Goal: Obtain resource: Download file/media

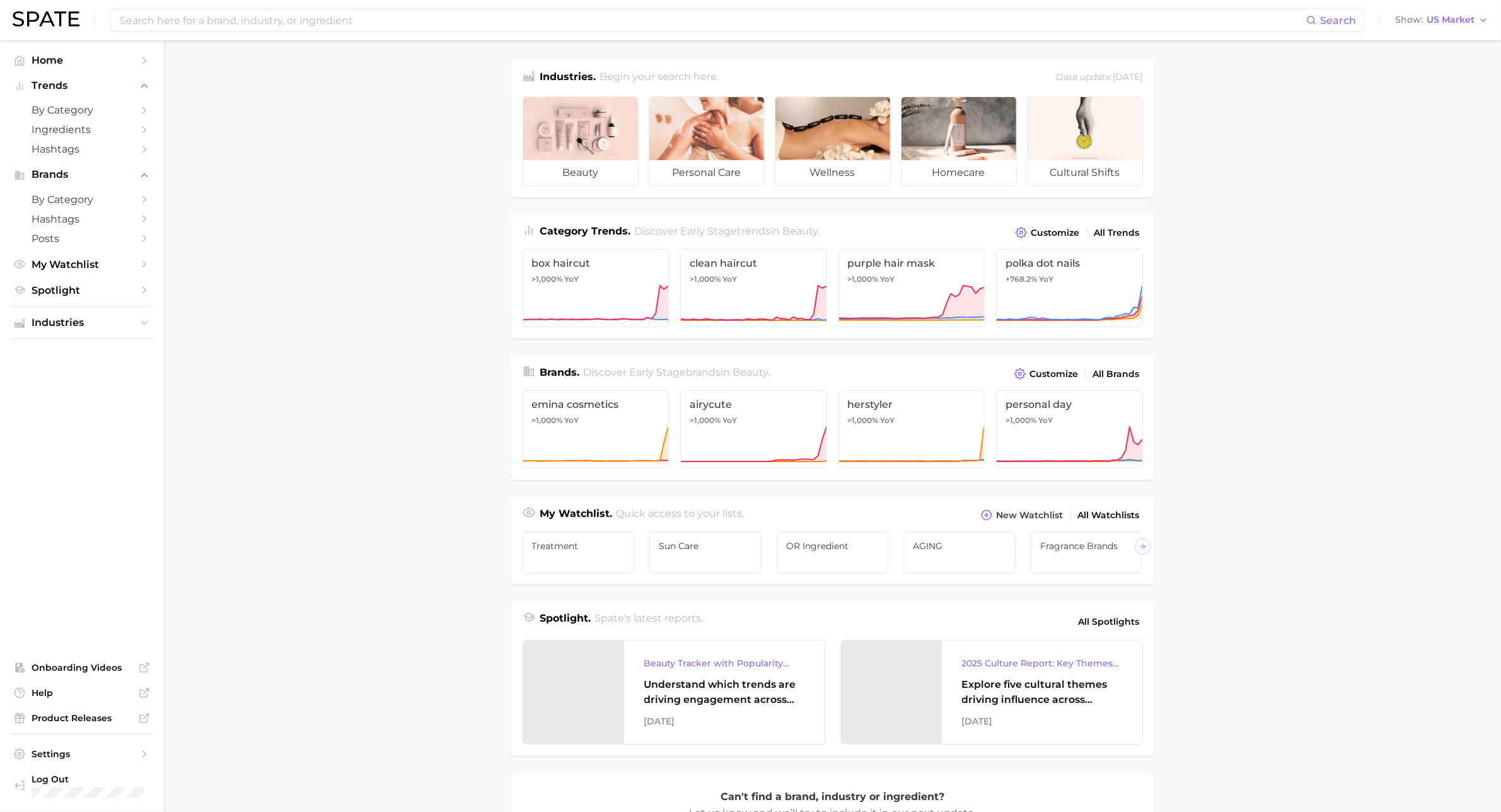
click at [1413, 538] on main "Industries. Begin your search here. Data update: [DATE] beauty personal care we…" at bounding box center [832, 532] width 1337 height 984
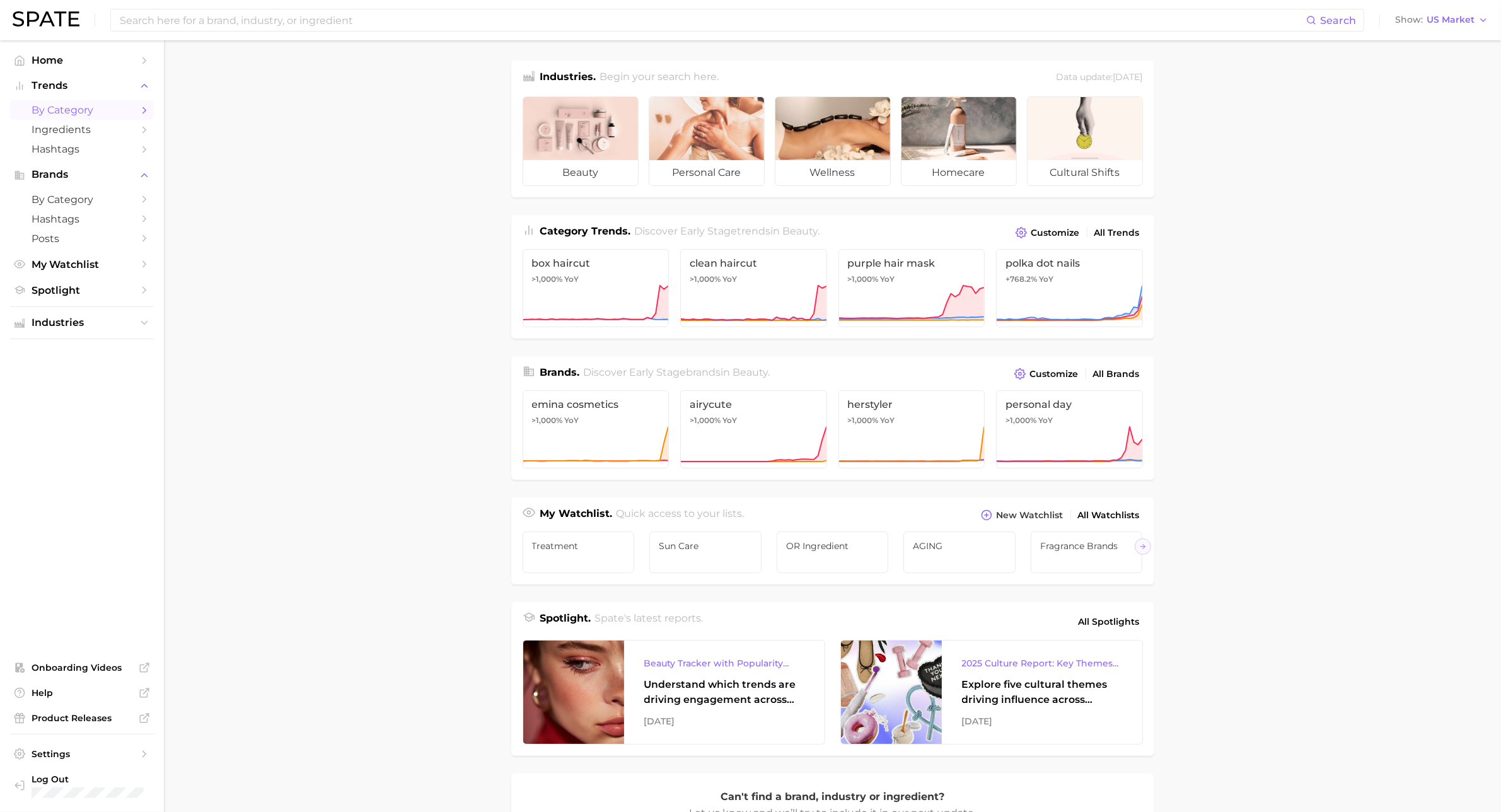
click at [71, 108] on span "by Category" at bounding box center [82, 110] width 101 height 12
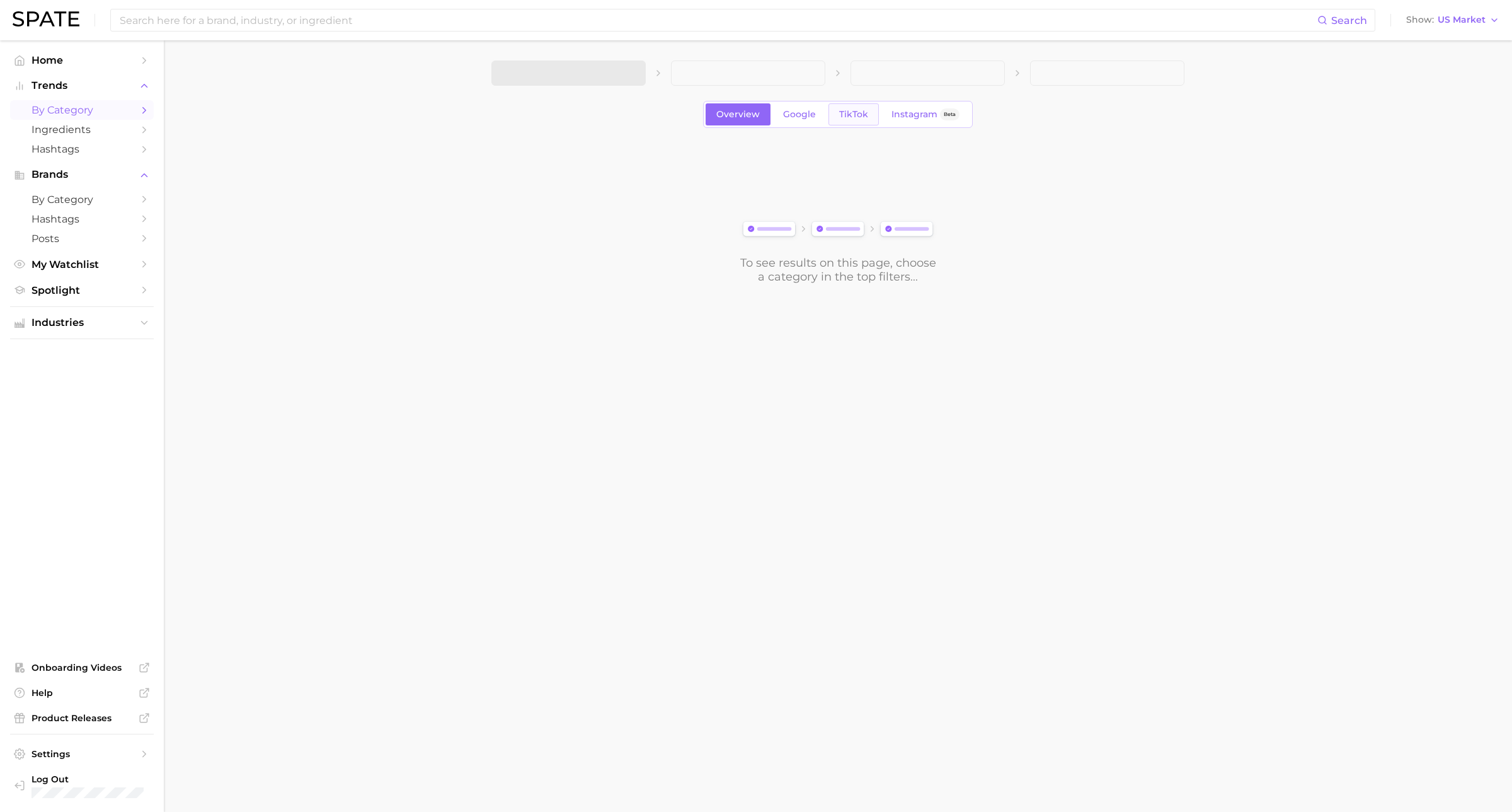
click at [852, 120] on span "TikTok" at bounding box center [853, 114] width 29 height 11
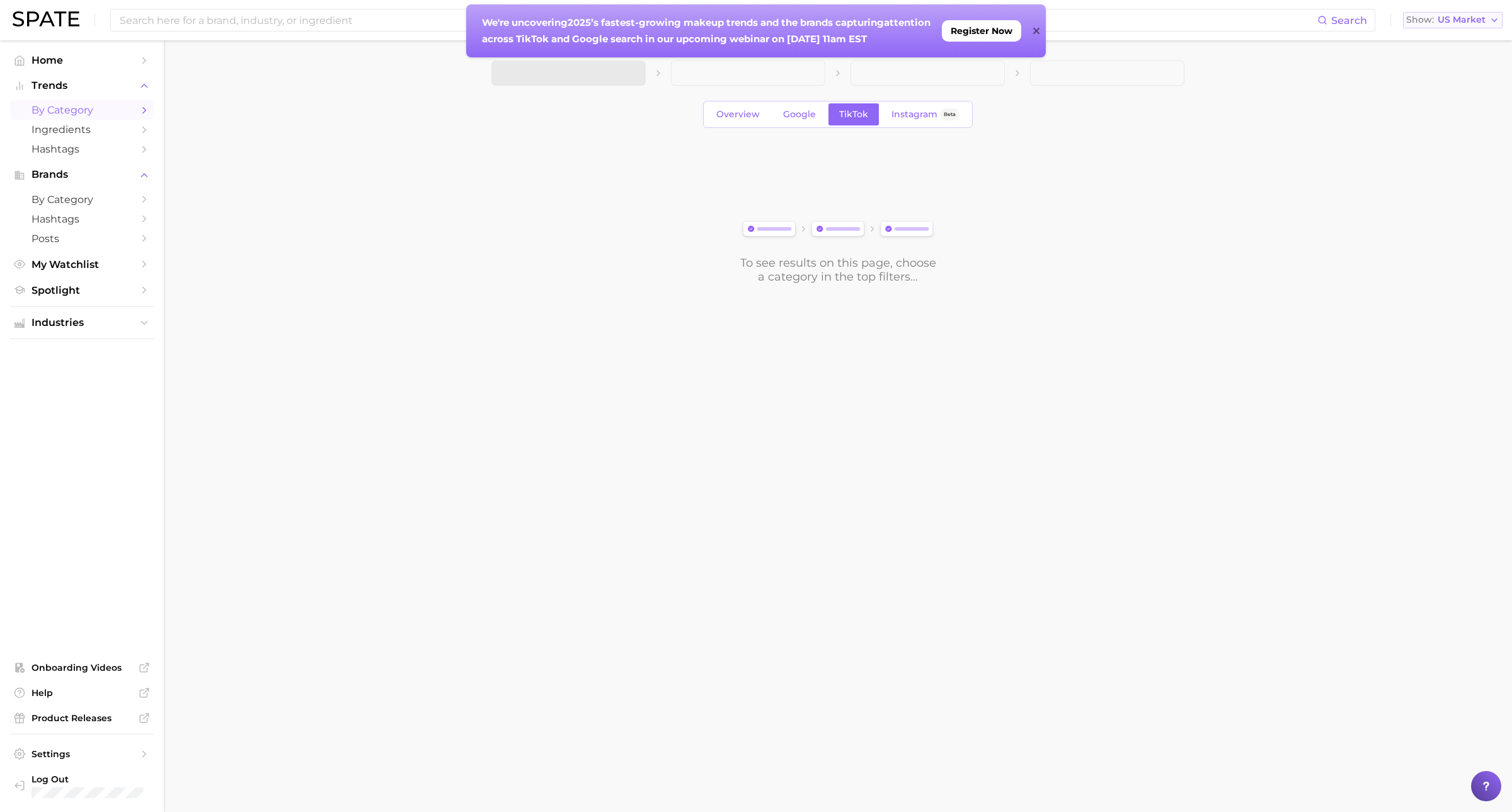
click at [1469, 22] on span "US Market" at bounding box center [1462, 20] width 48 height 7
click at [1447, 158] on button "Global" at bounding box center [1458, 154] width 111 height 23
click at [1447, 157] on main "Overview Google TikTok Instagram Beta To see results on this page, choose a cat…" at bounding box center [837, 193] width 1348 height 307
click at [1036, 33] on icon at bounding box center [1036, 31] width 6 height 10
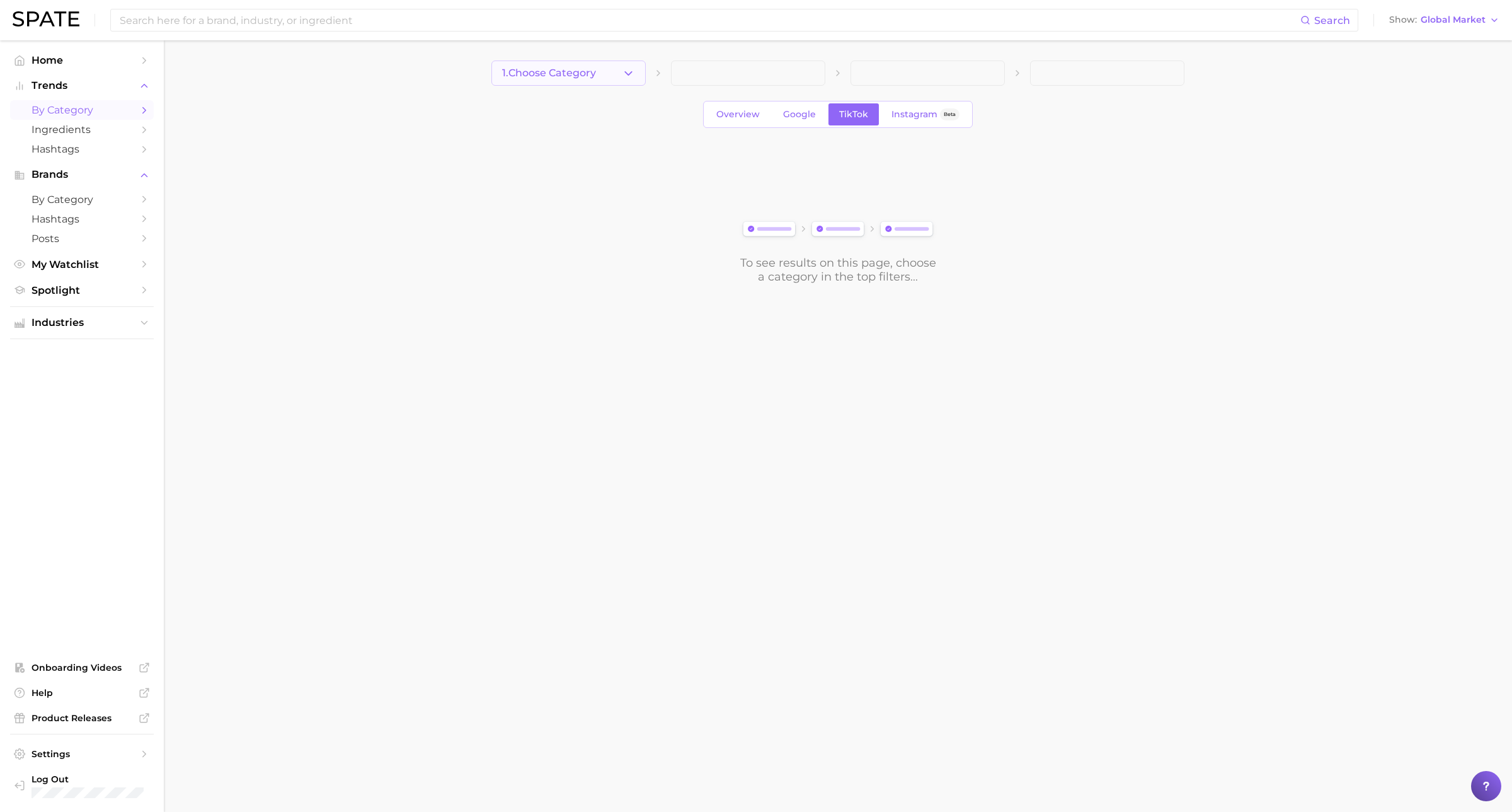
click at [593, 66] on button "1. Choose Category" at bounding box center [568, 73] width 154 height 25
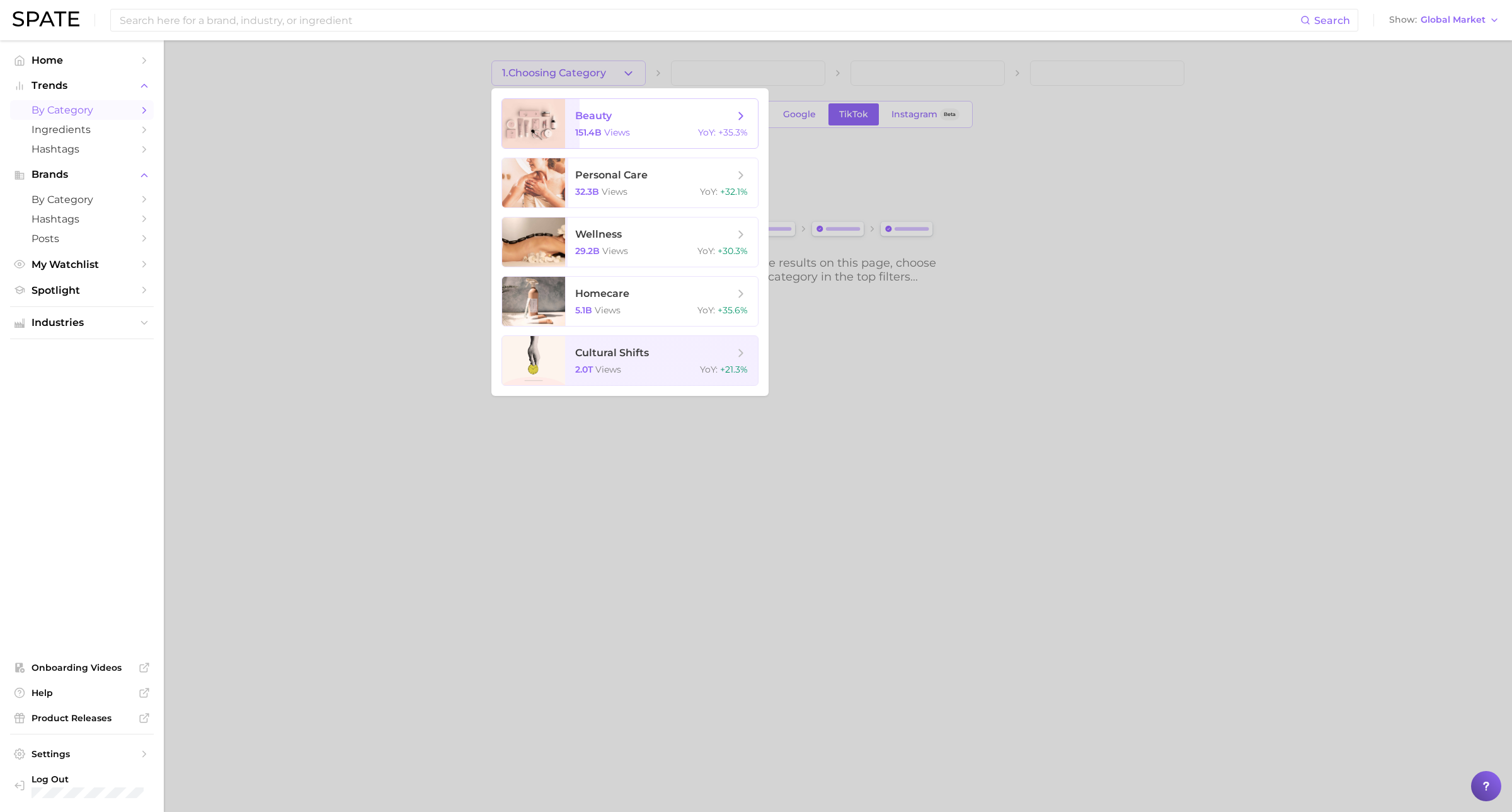
click at [568, 107] on span "beauty 151.4b views YoY : +35.3%" at bounding box center [662, 123] width 193 height 49
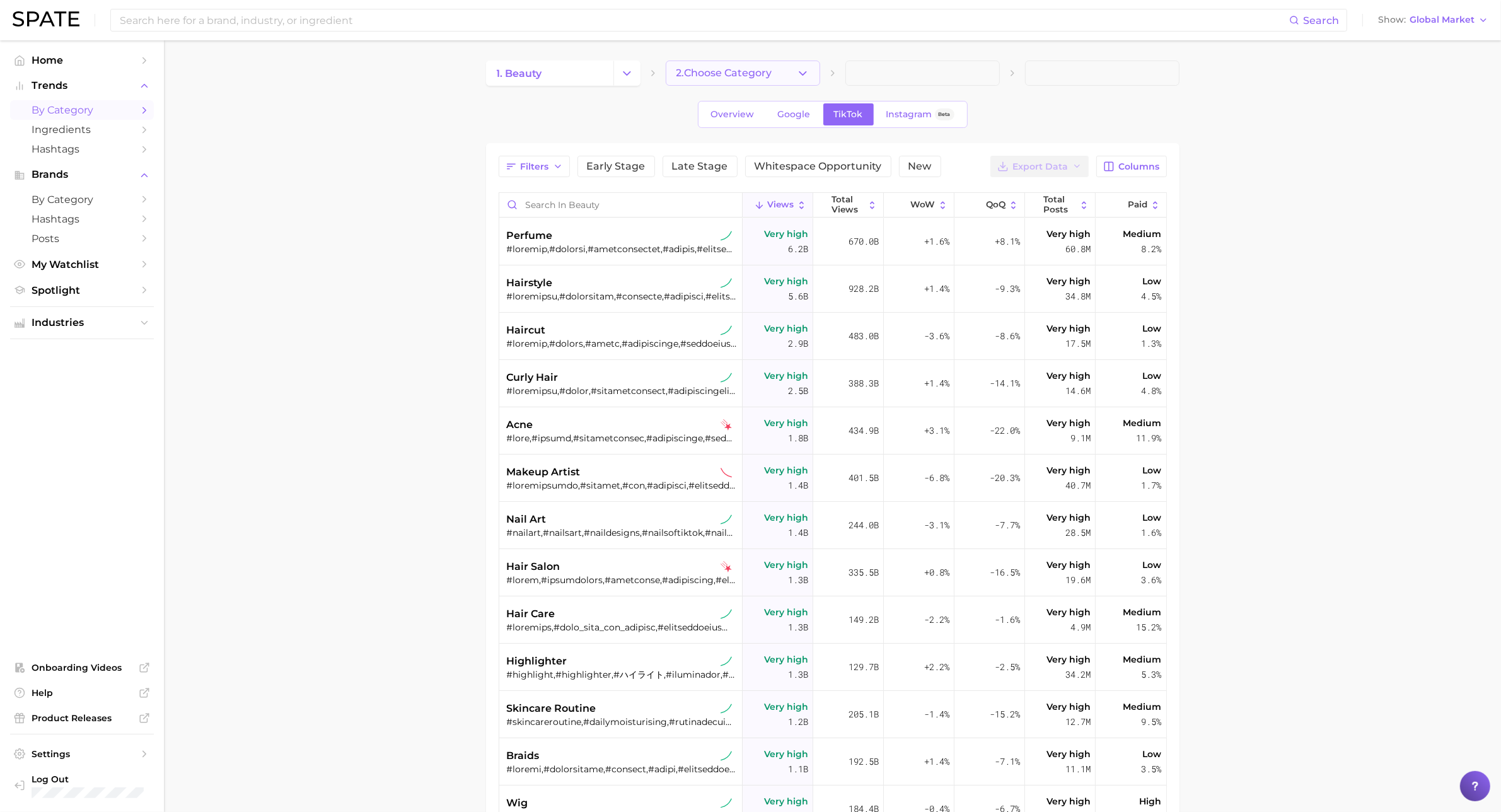
click at [745, 67] on span "2. Choose Category" at bounding box center [724, 73] width 96 height 11
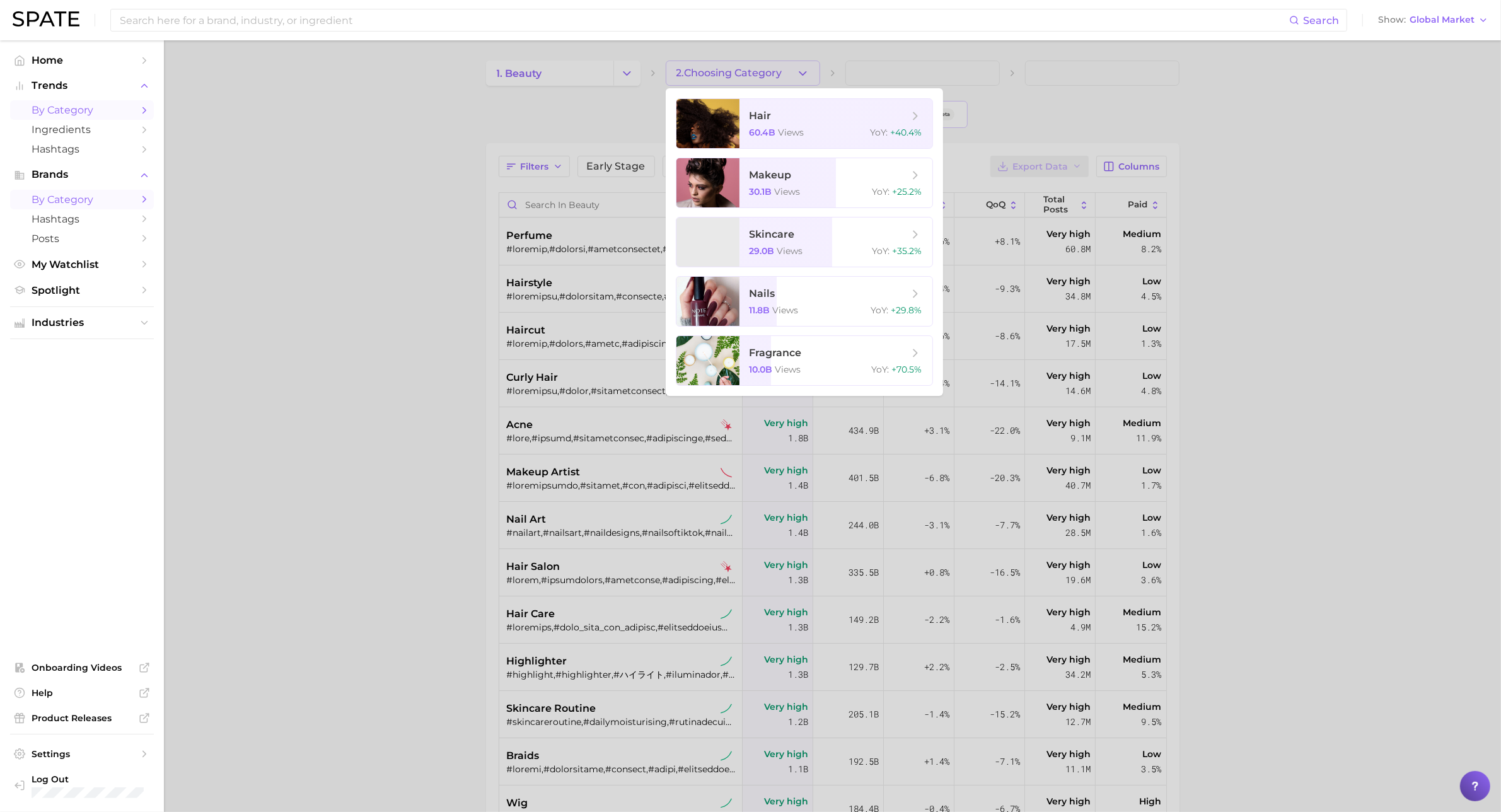
click at [76, 199] on span "by Category" at bounding box center [82, 200] width 101 height 12
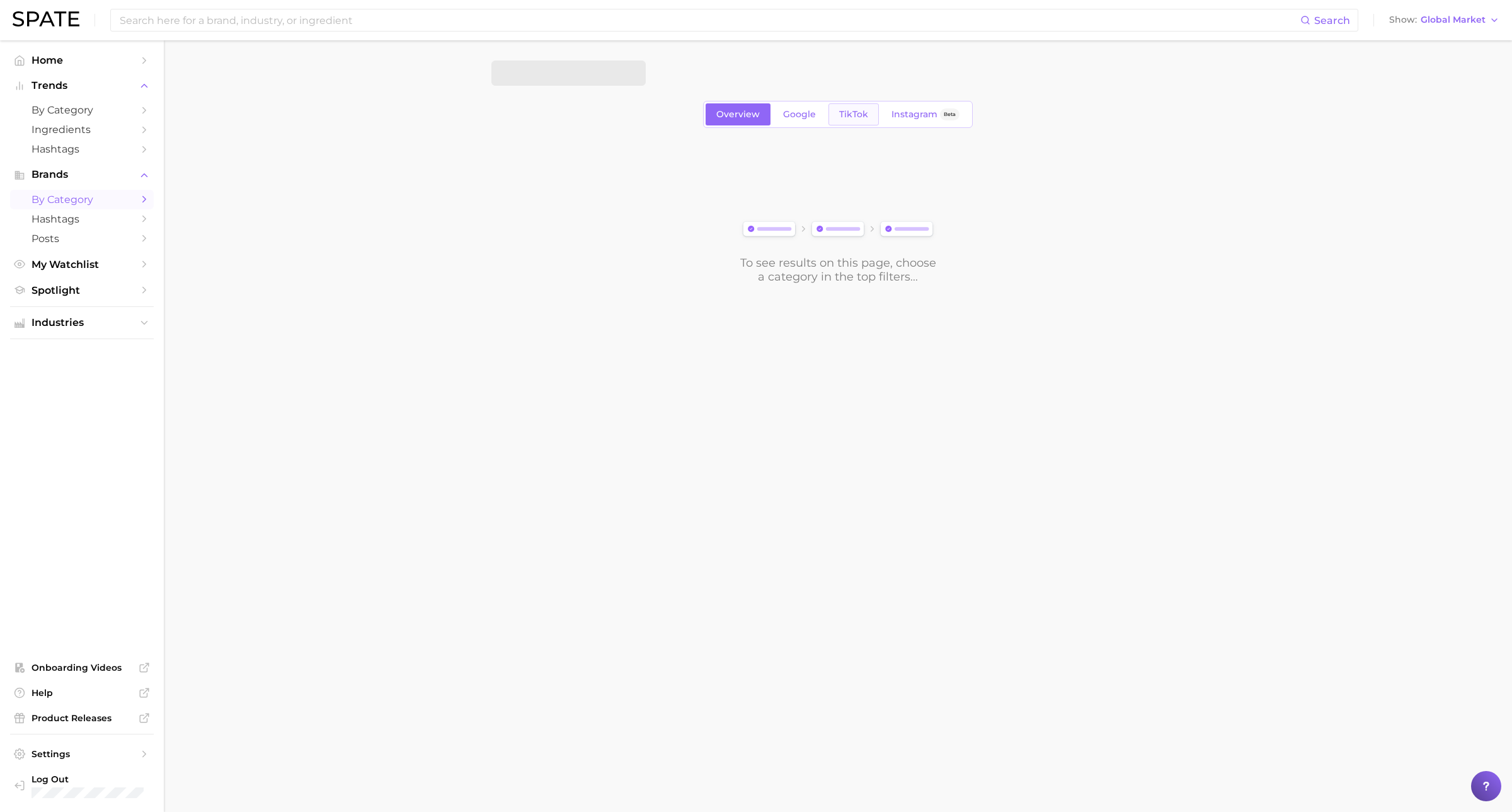
click at [865, 106] on link "TikTok" at bounding box center [854, 114] width 50 height 22
click at [548, 80] on button "Choose Category" at bounding box center [568, 73] width 154 height 25
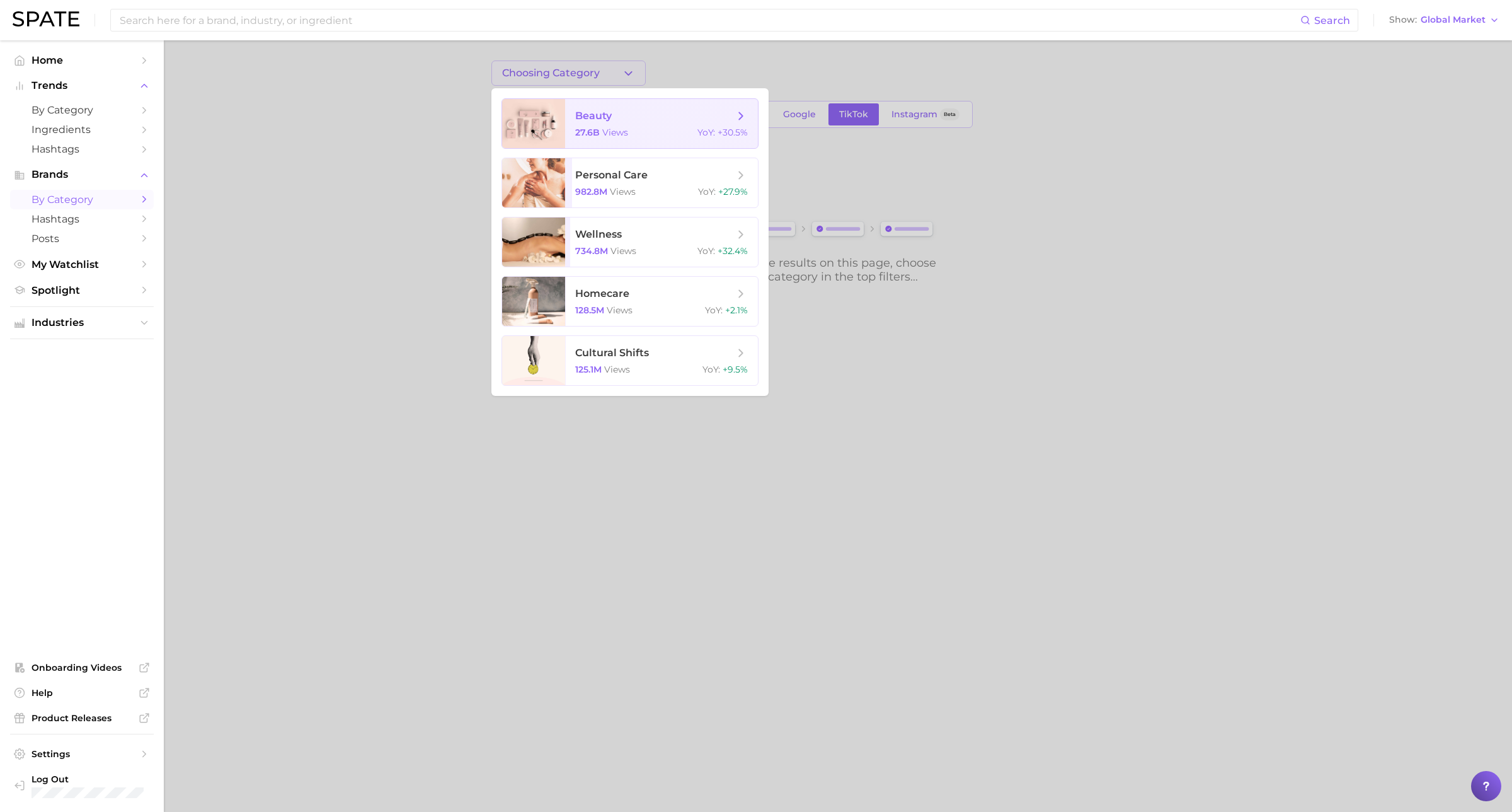
click at [555, 113] on div at bounding box center [534, 123] width 63 height 49
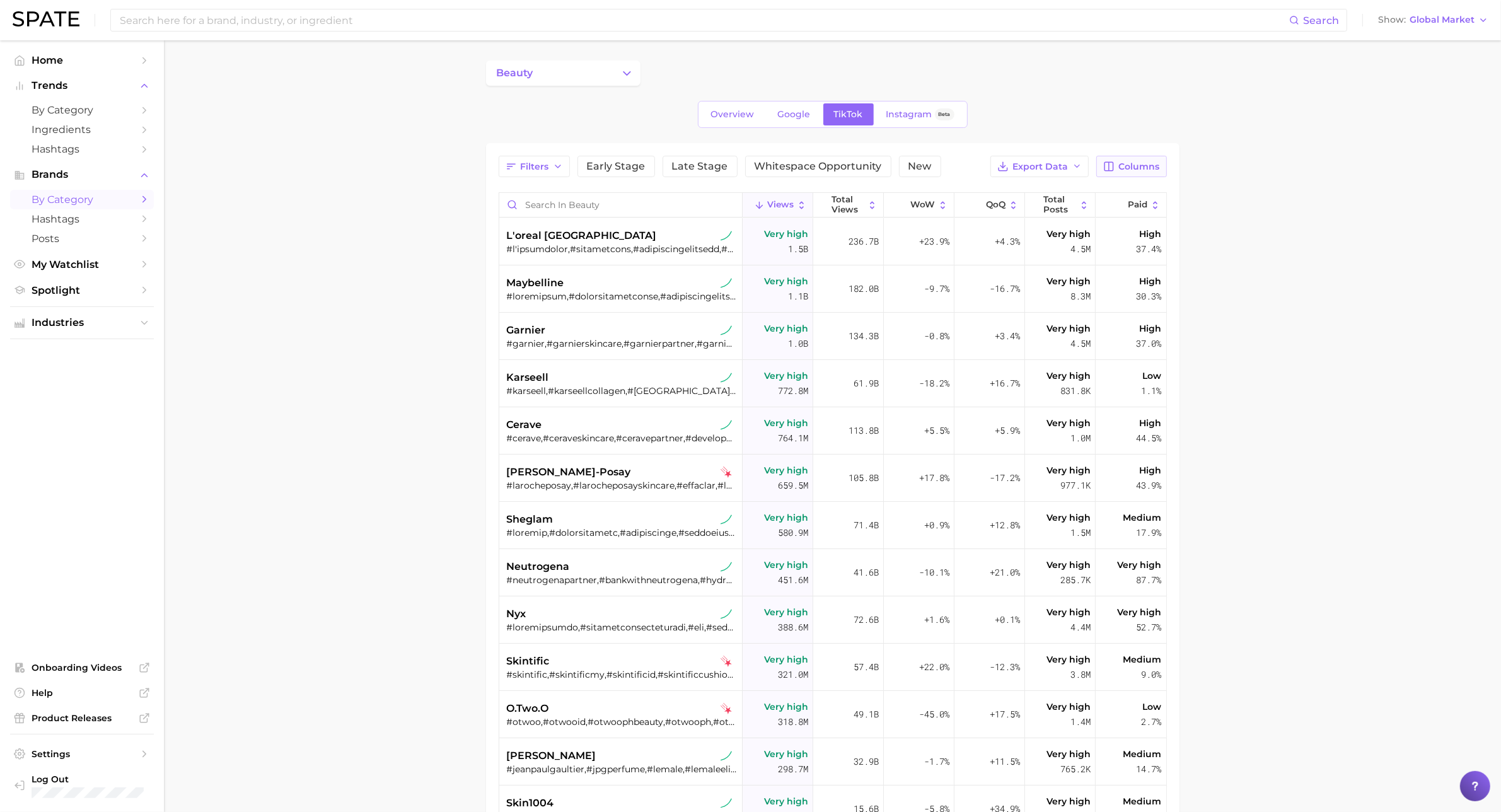
click at [1127, 163] on span "Columns" at bounding box center [1139, 167] width 41 height 11
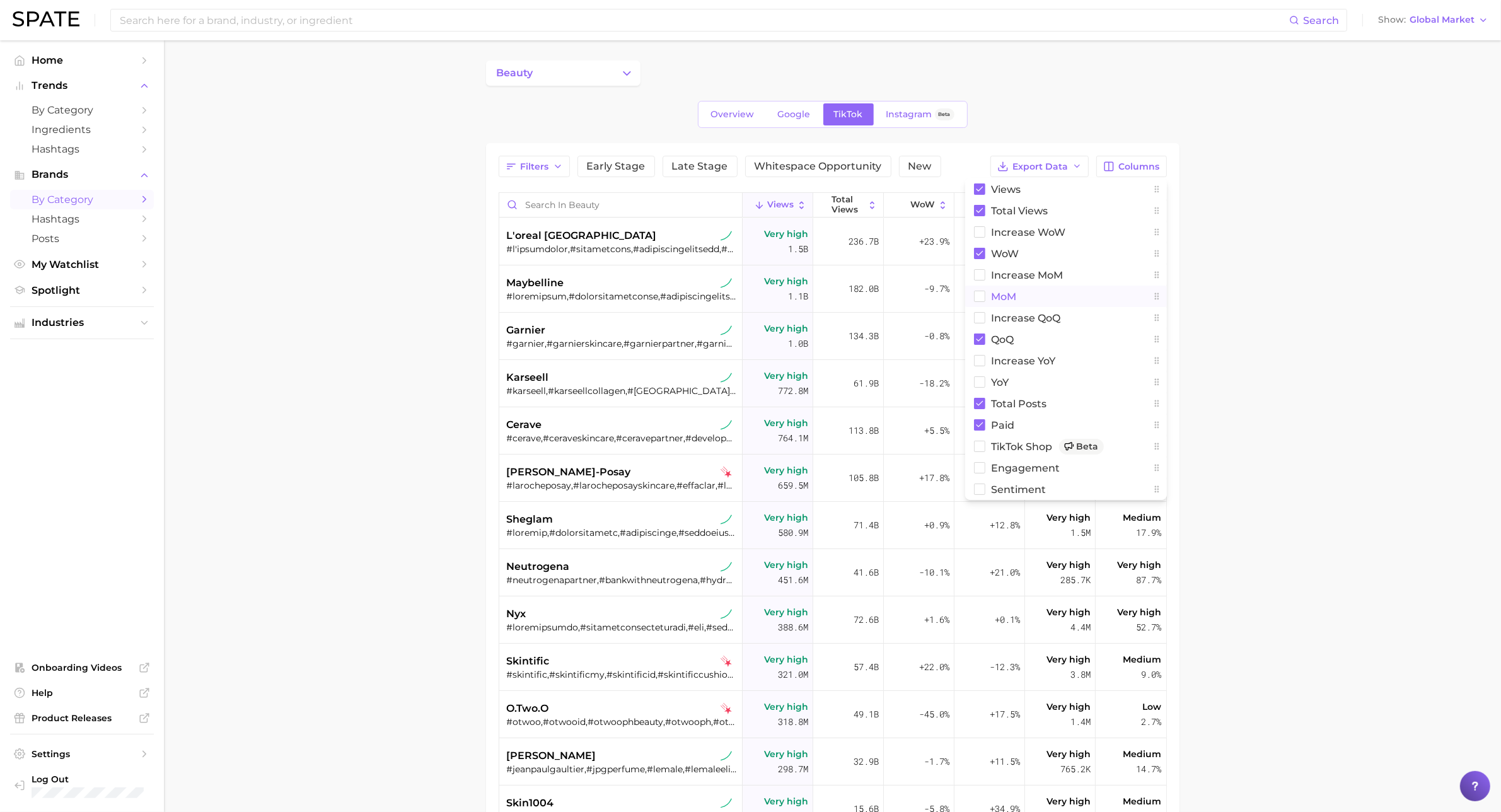
click at [979, 295] on rect at bounding box center [979, 297] width 11 height 11
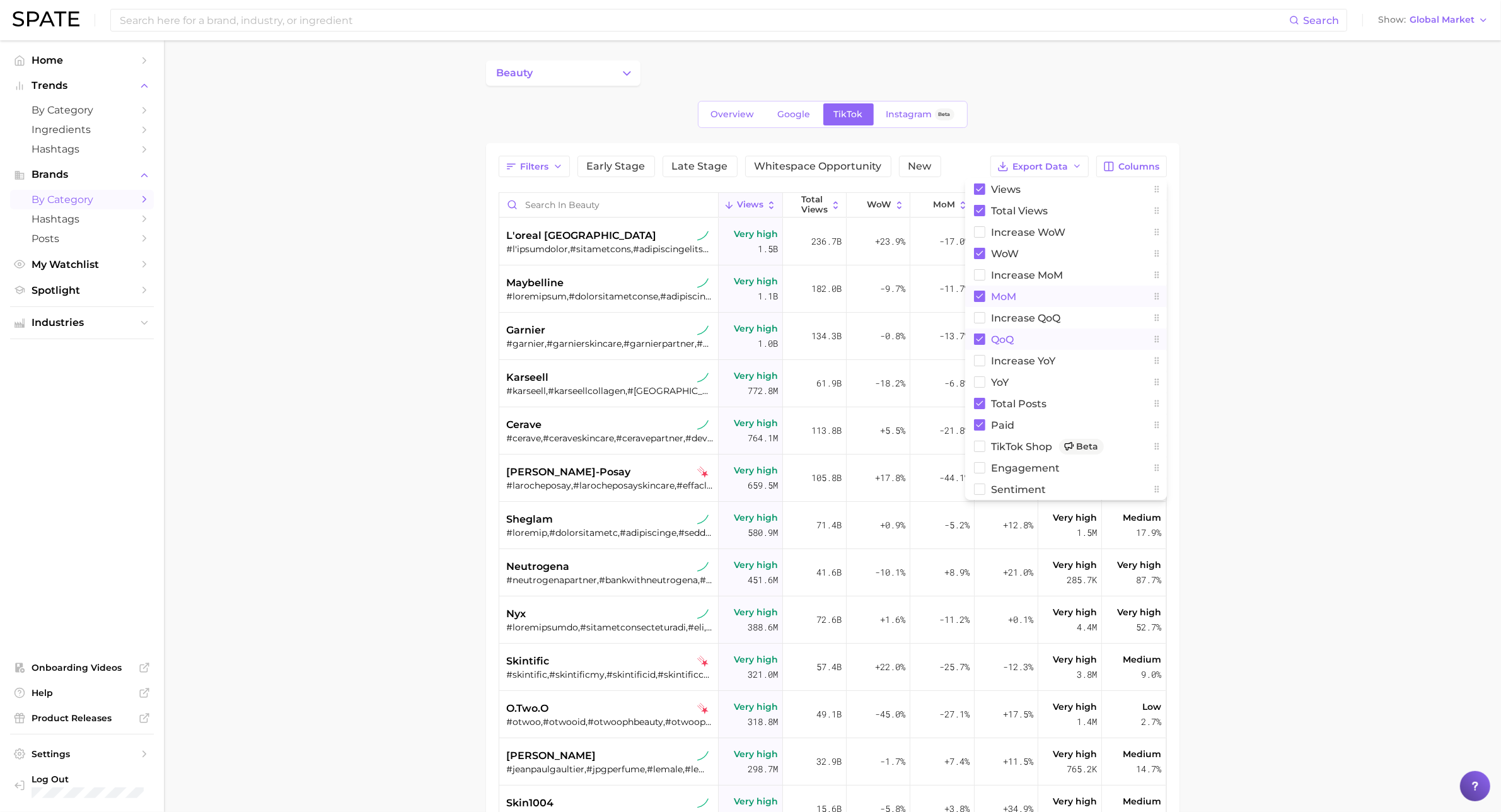
click at [980, 340] on rect at bounding box center [980, 339] width 11 height 11
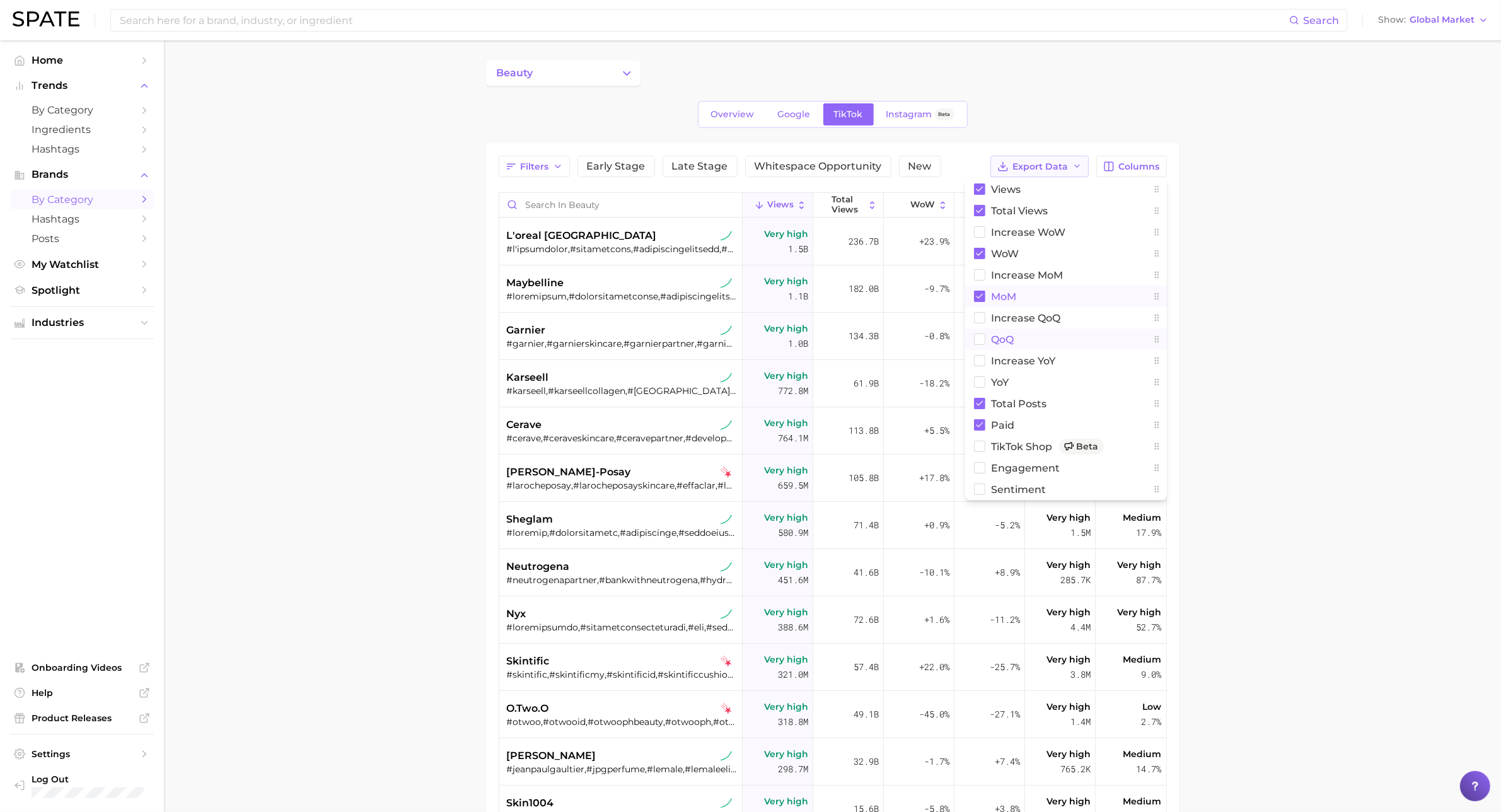
click at [1018, 170] on span "Export Data" at bounding box center [1041, 167] width 55 height 11
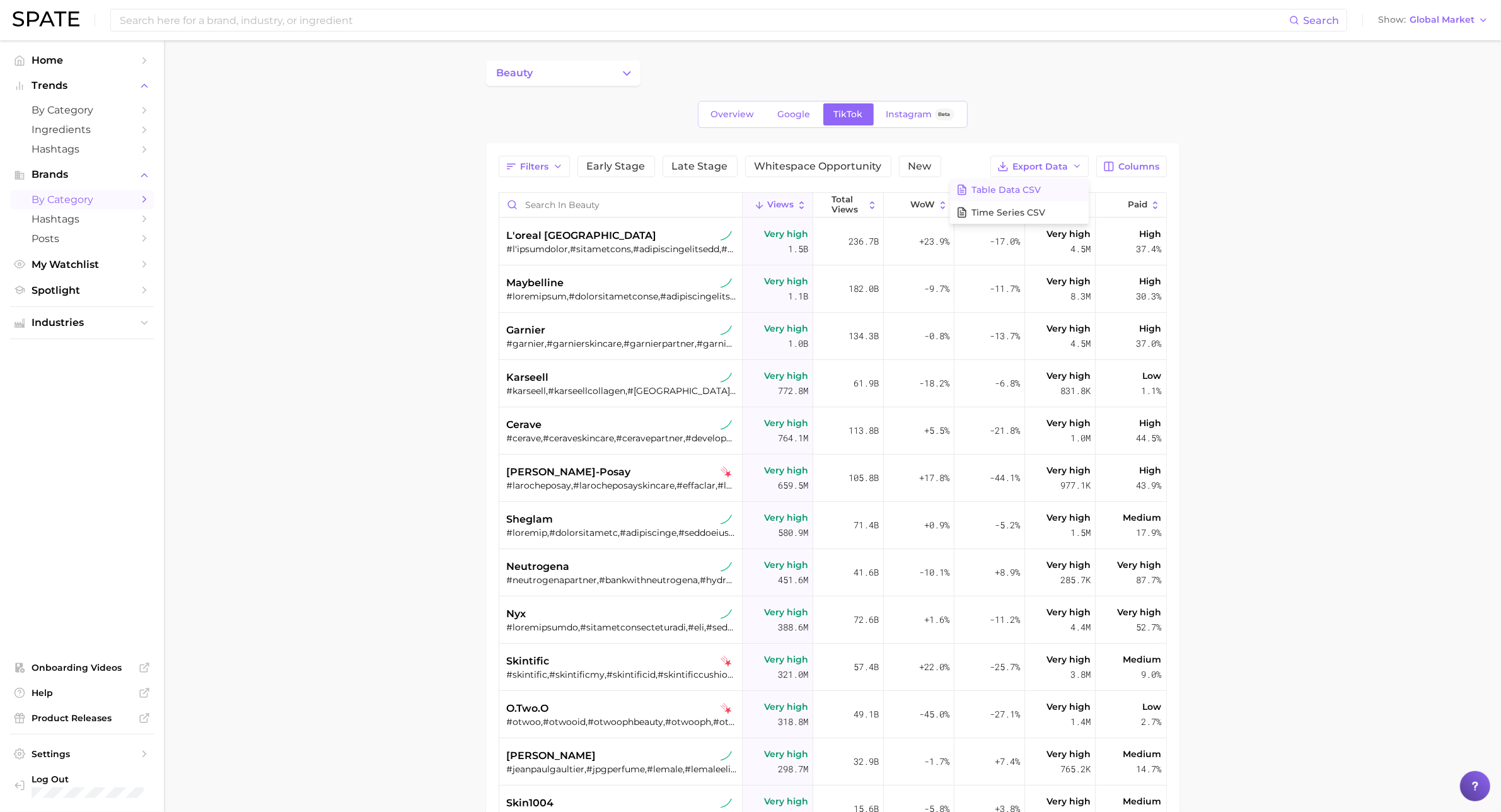
click at [1021, 187] on span "Table Data CSV" at bounding box center [1007, 190] width 70 height 11
click at [592, 238] on div "l'oreal [GEOGRAPHIC_DATA]" at bounding box center [622, 235] width 231 height 15
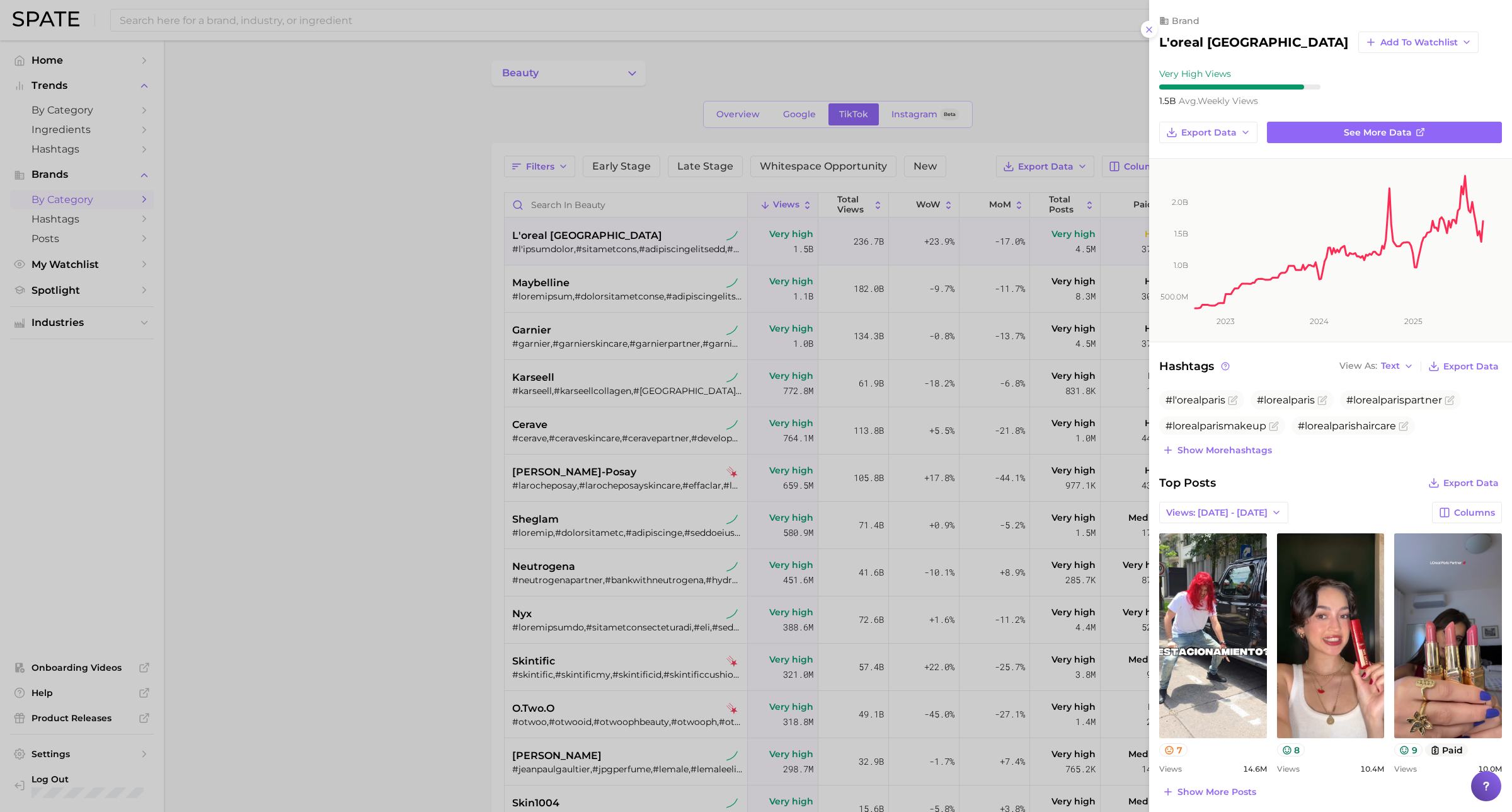
click at [1072, 96] on div at bounding box center [756, 406] width 1512 height 812
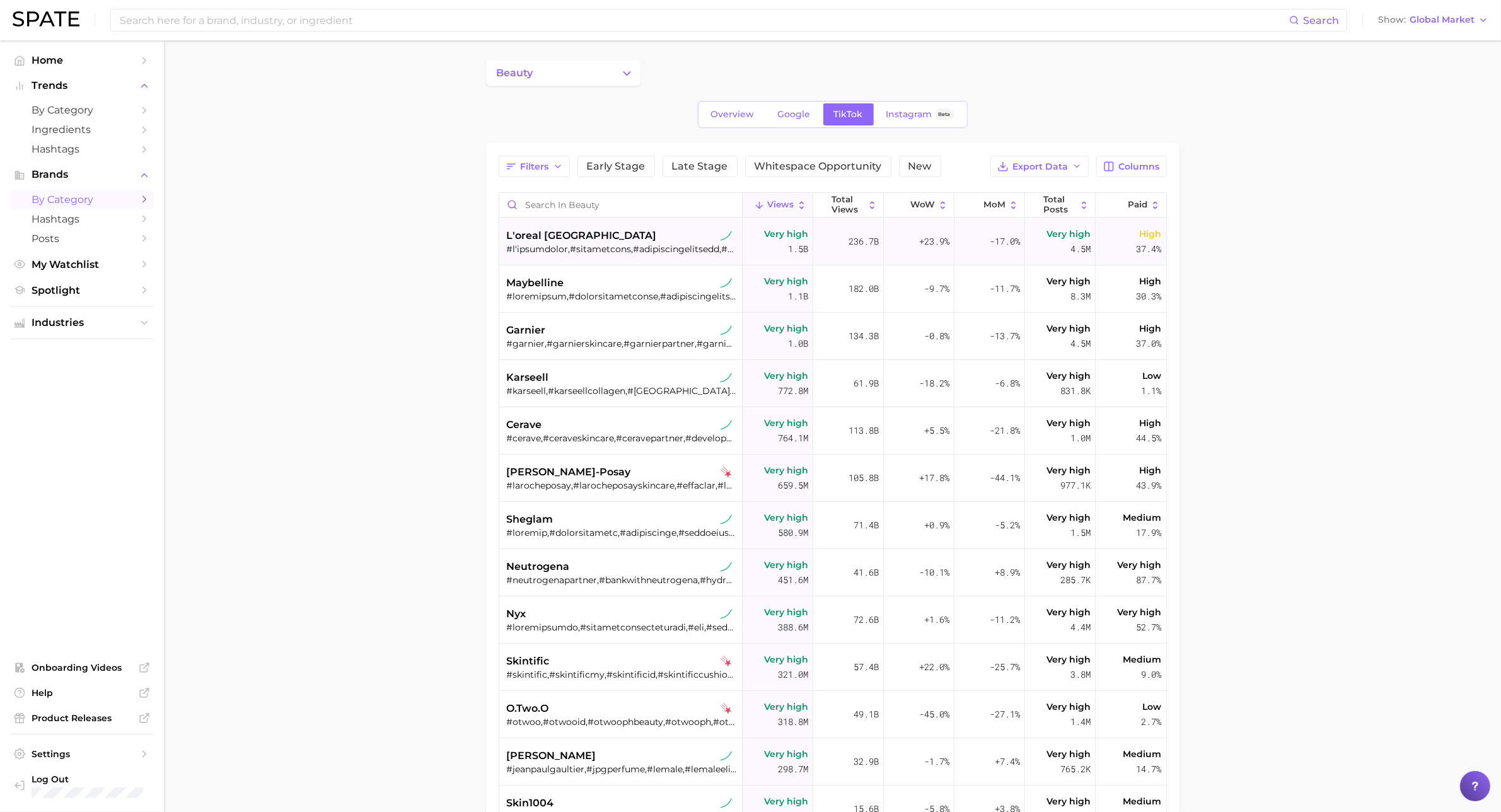
click at [644, 248] on div at bounding box center [622, 249] width 231 height 11
